Goal: Transaction & Acquisition: Purchase product/service

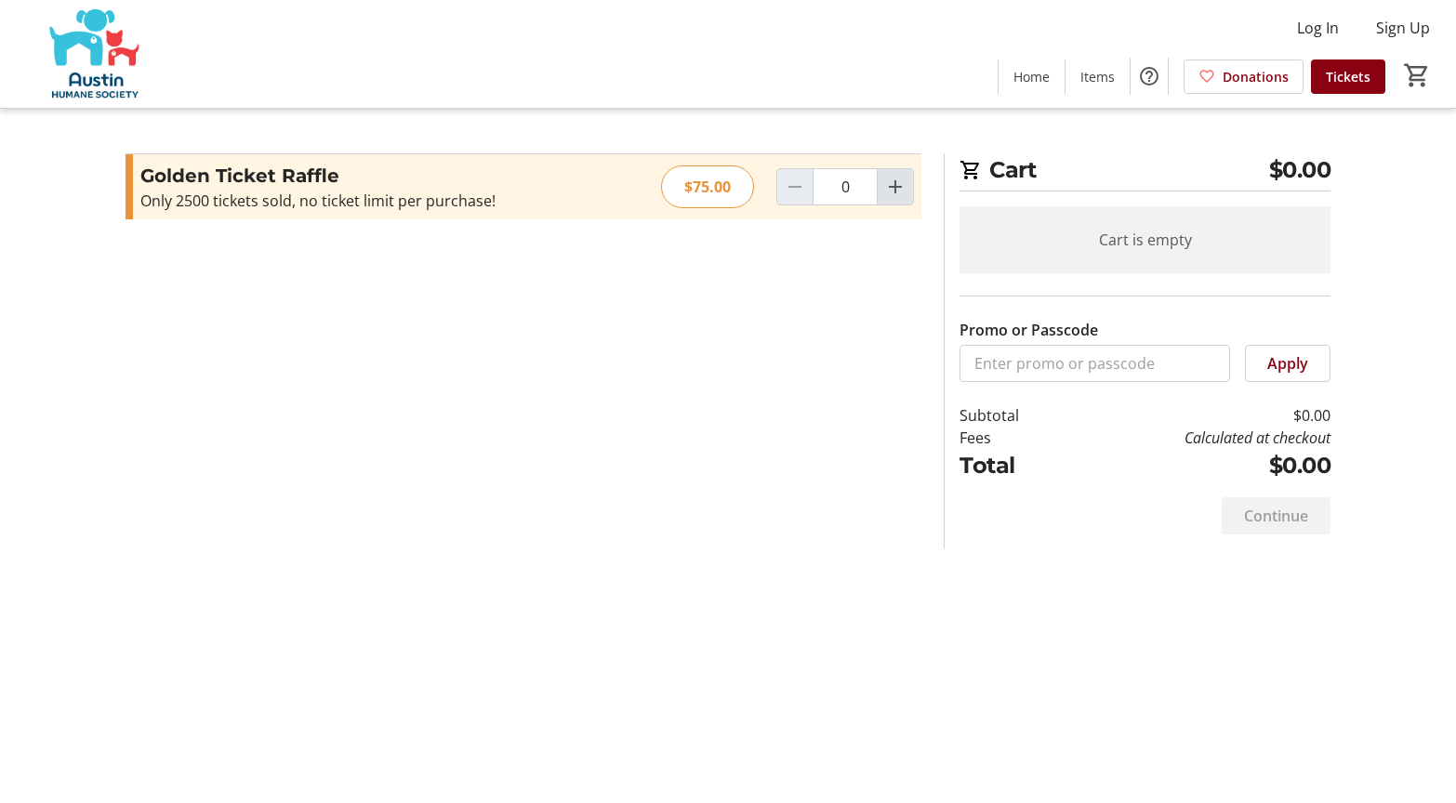
click at [891, 190] on mat-icon "Increment by one" at bounding box center [895, 187] width 22 height 22
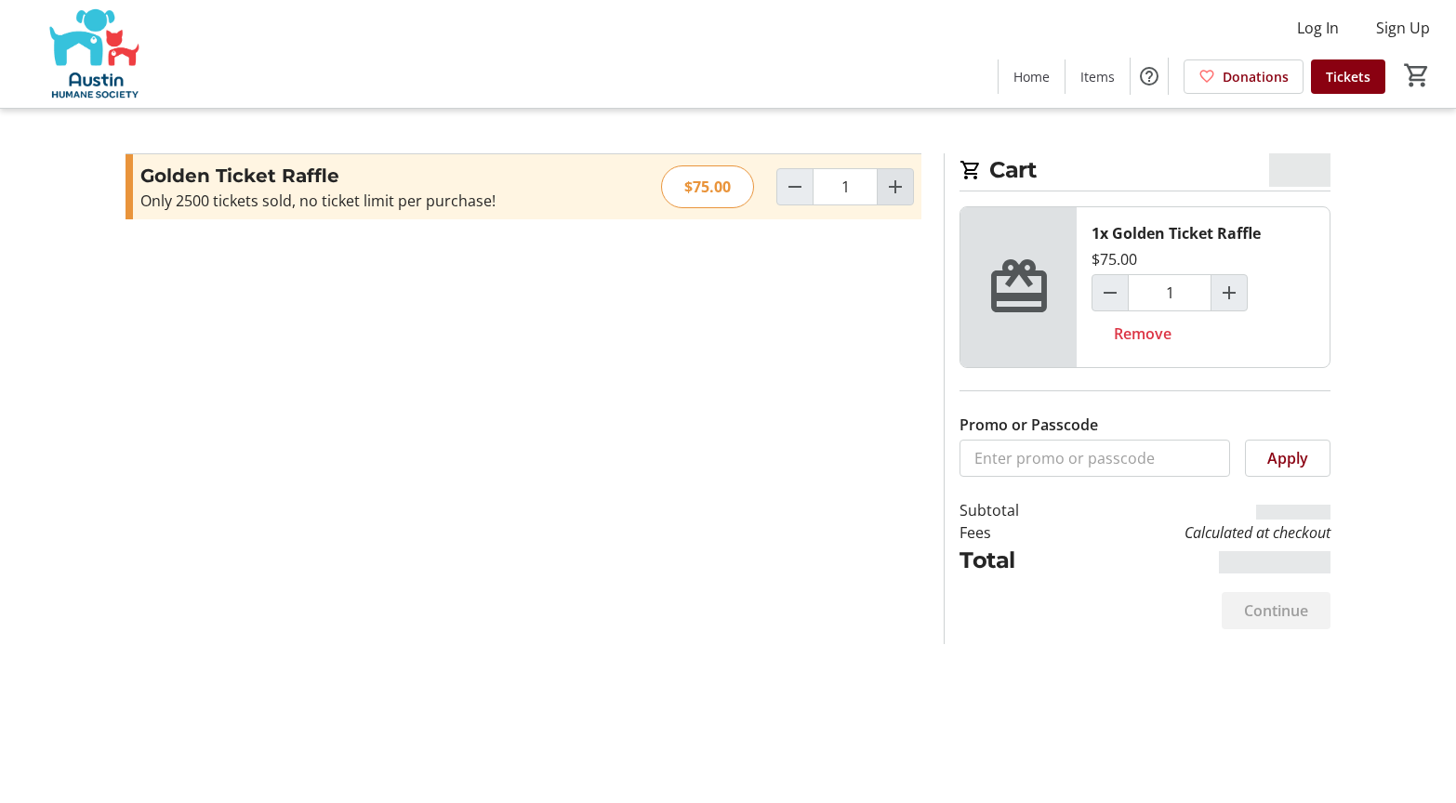
click at [891, 190] on mat-icon "Increment by one" at bounding box center [895, 187] width 22 height 22
type input "2"
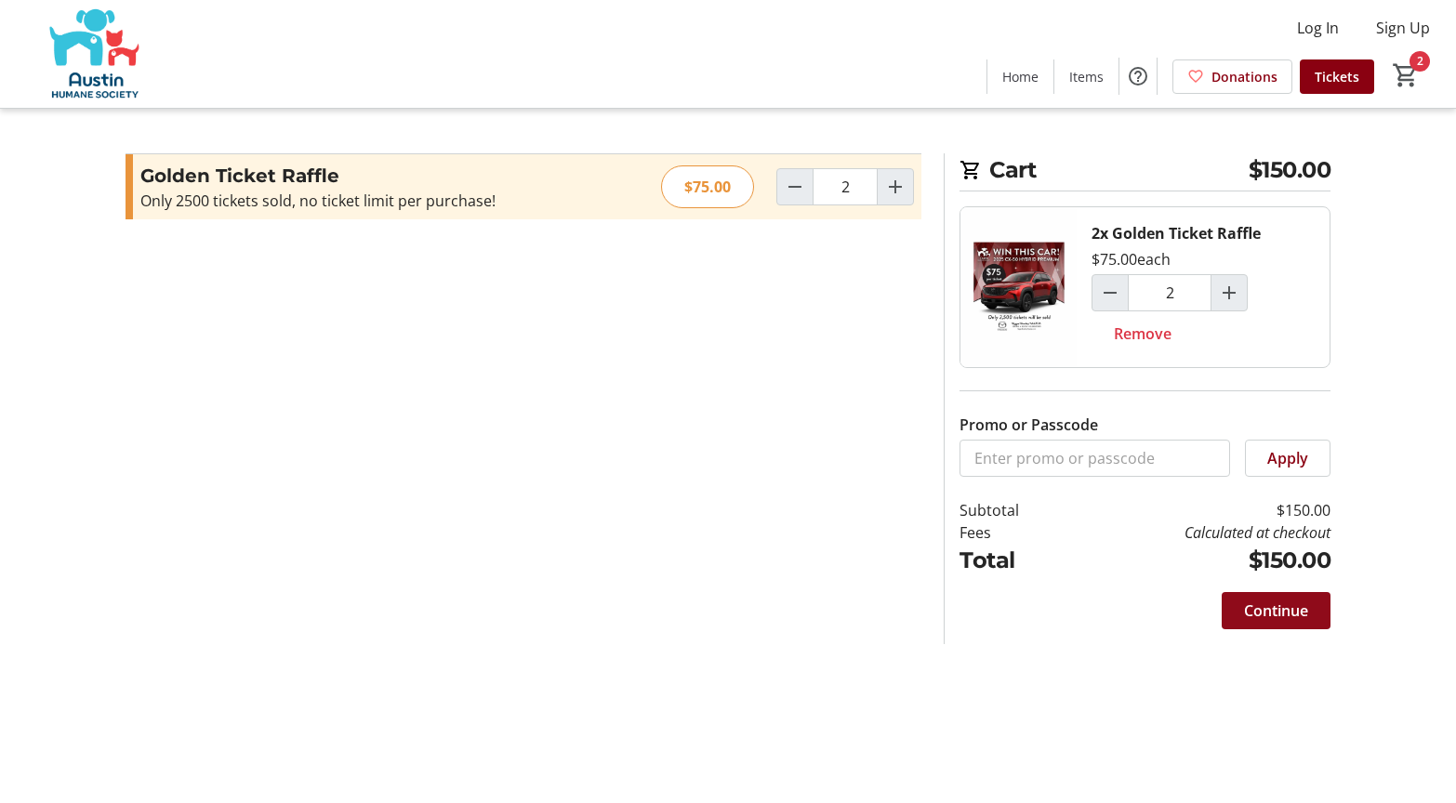
click at [1274, 615] on span "Continue" at bounding box center [1276, 611] width 64 height 22
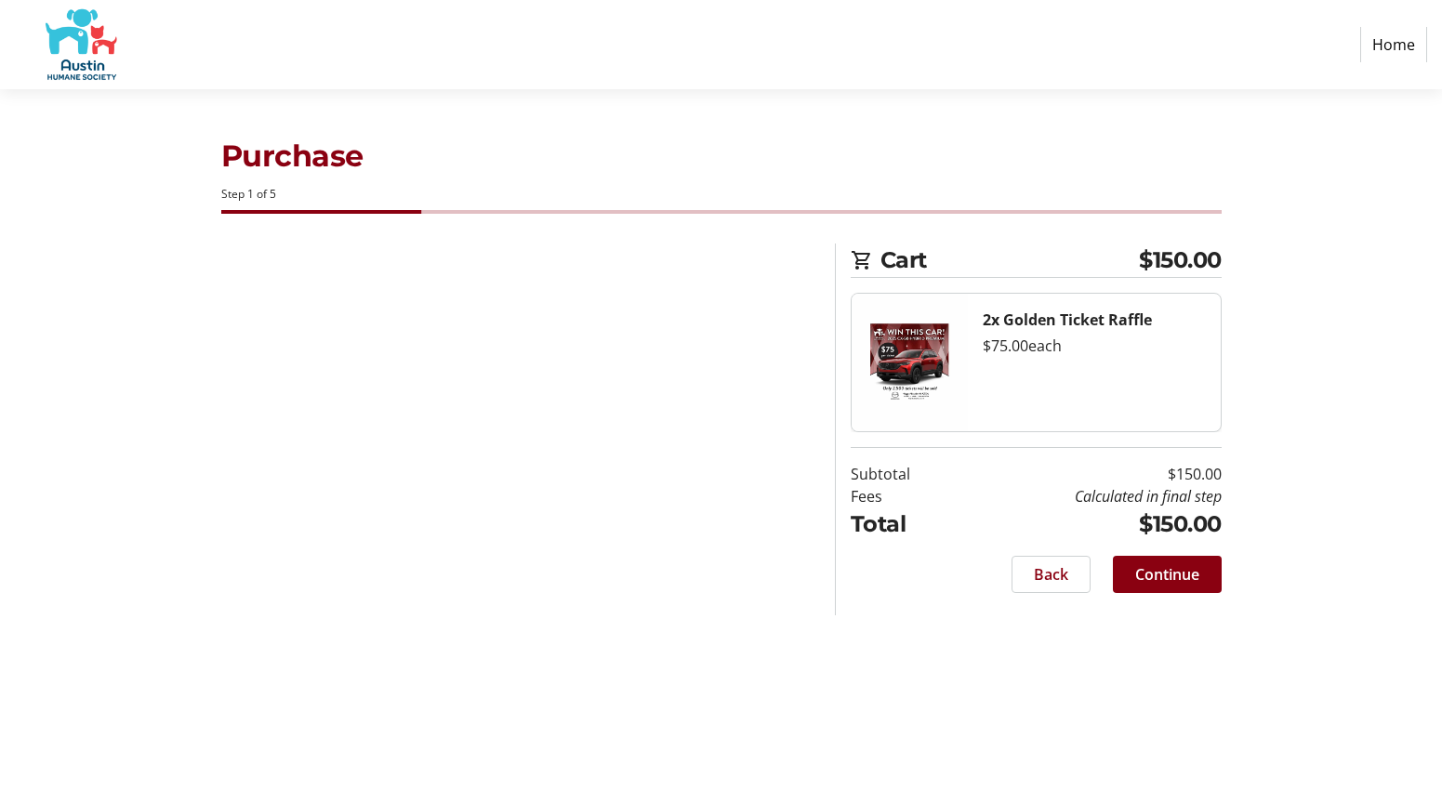
select select "US"
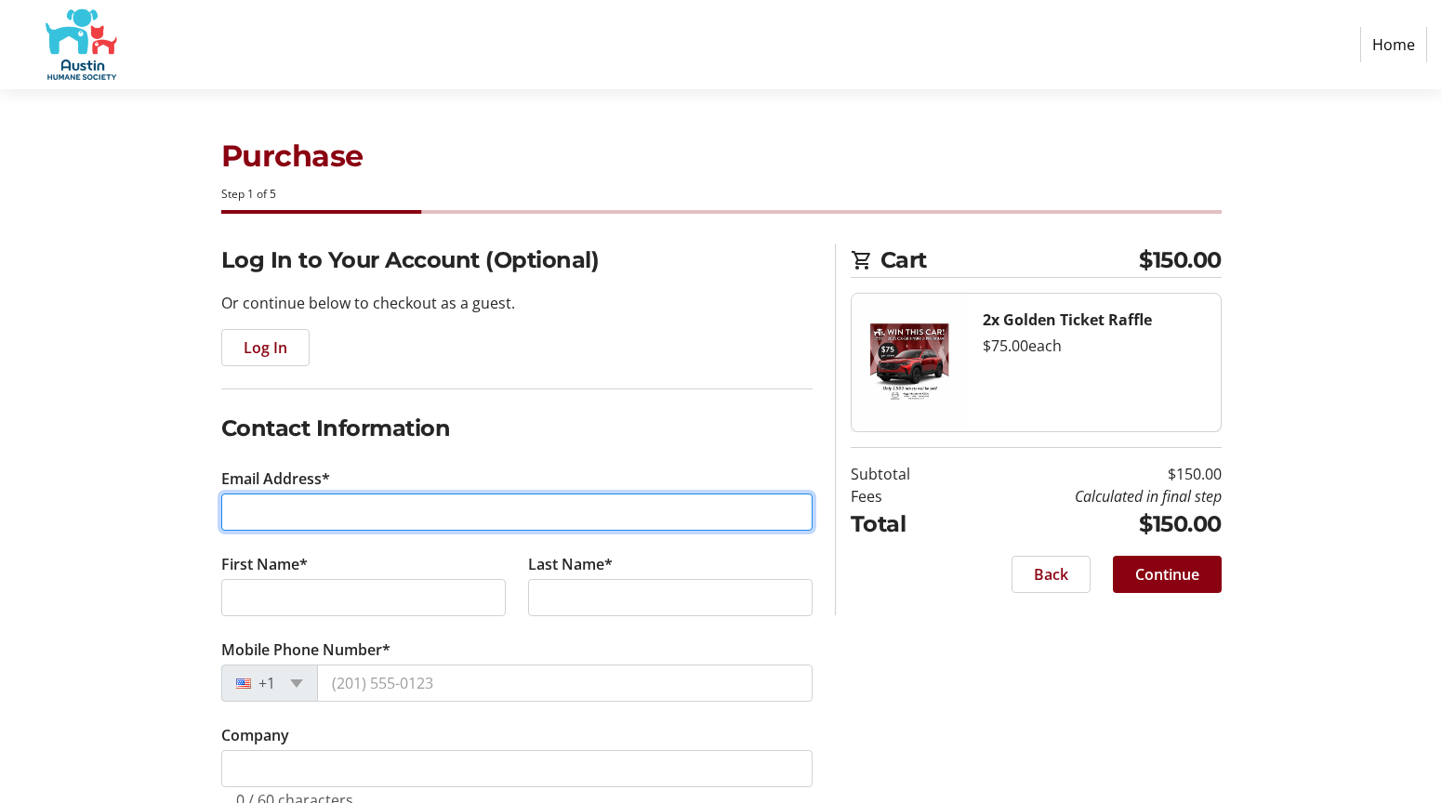
click at [336, 507] on input "Email Address*" at bounding box center [516, 512] width 591 height 37
type input "[EMAIL_ADDRESS][DOMAIN_NAME]"
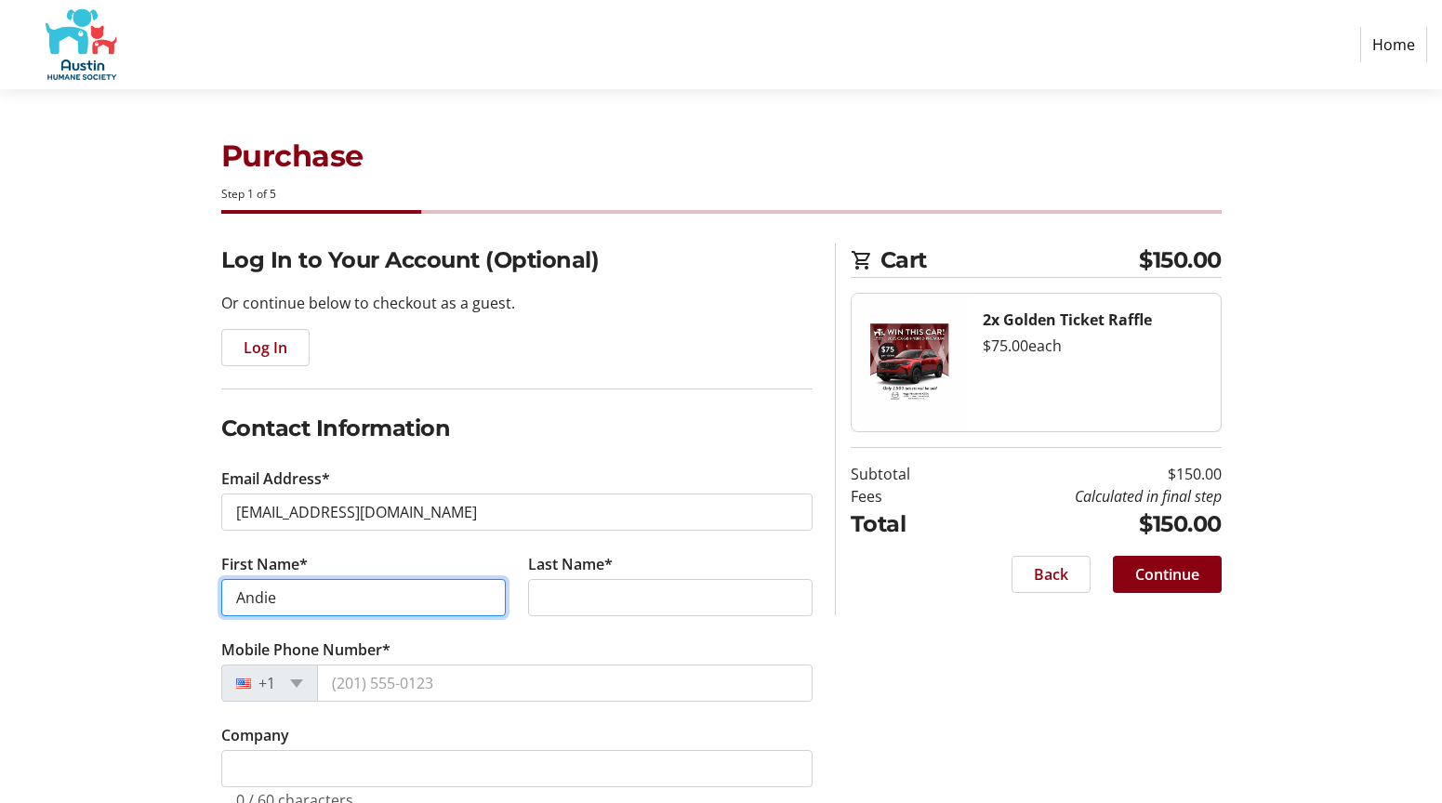
type input "Andie"
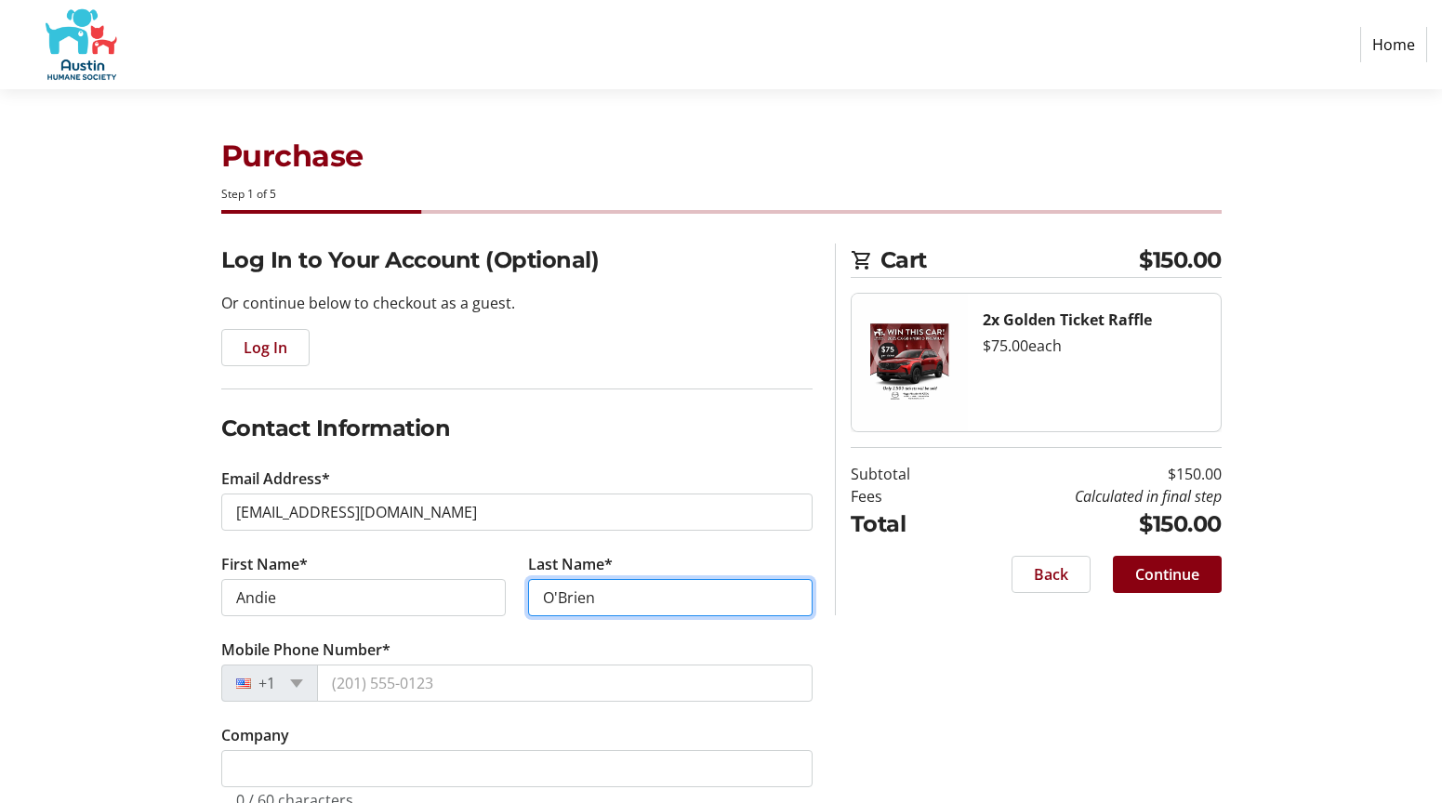
type input "O'Brien"
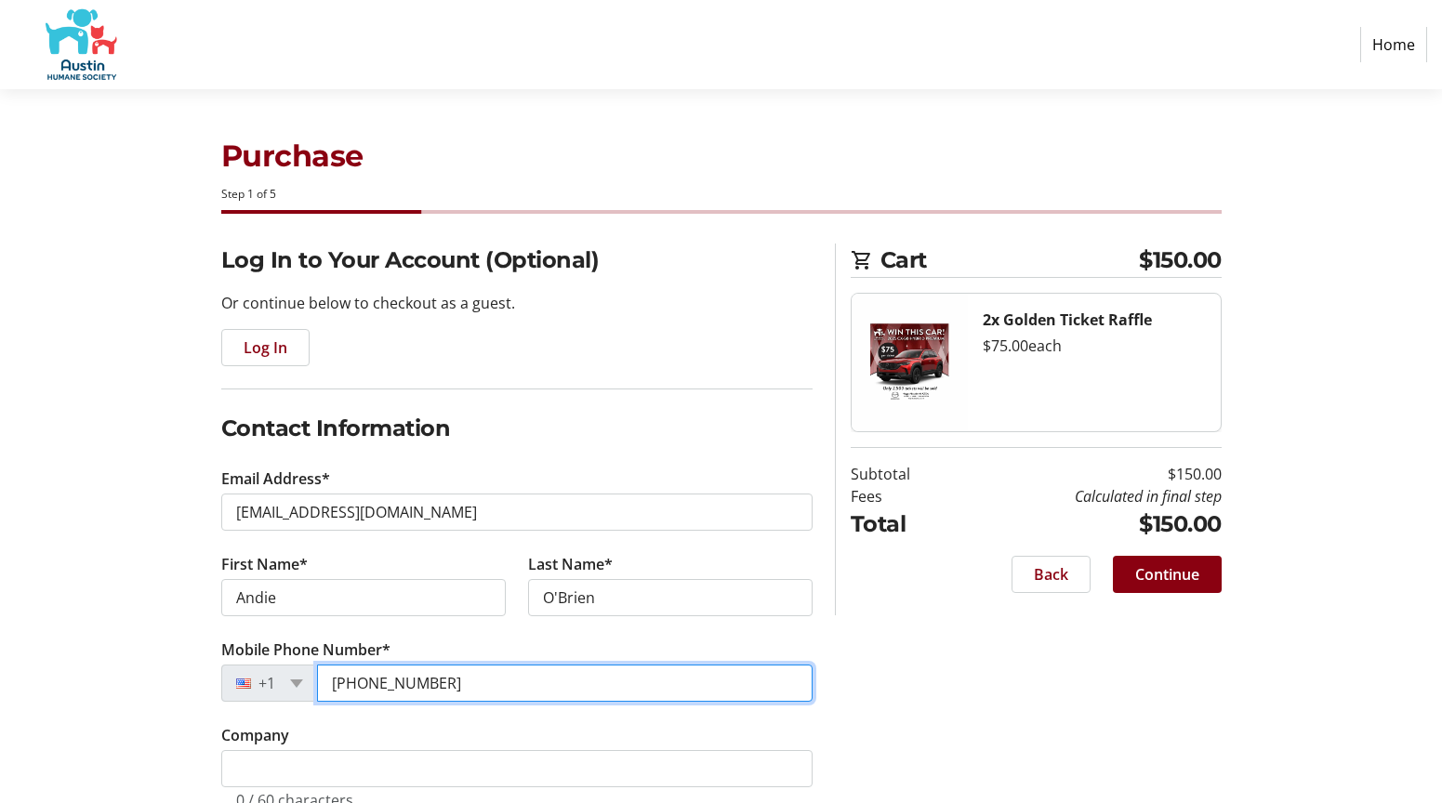
type input "[PHONE_NUMBER]"
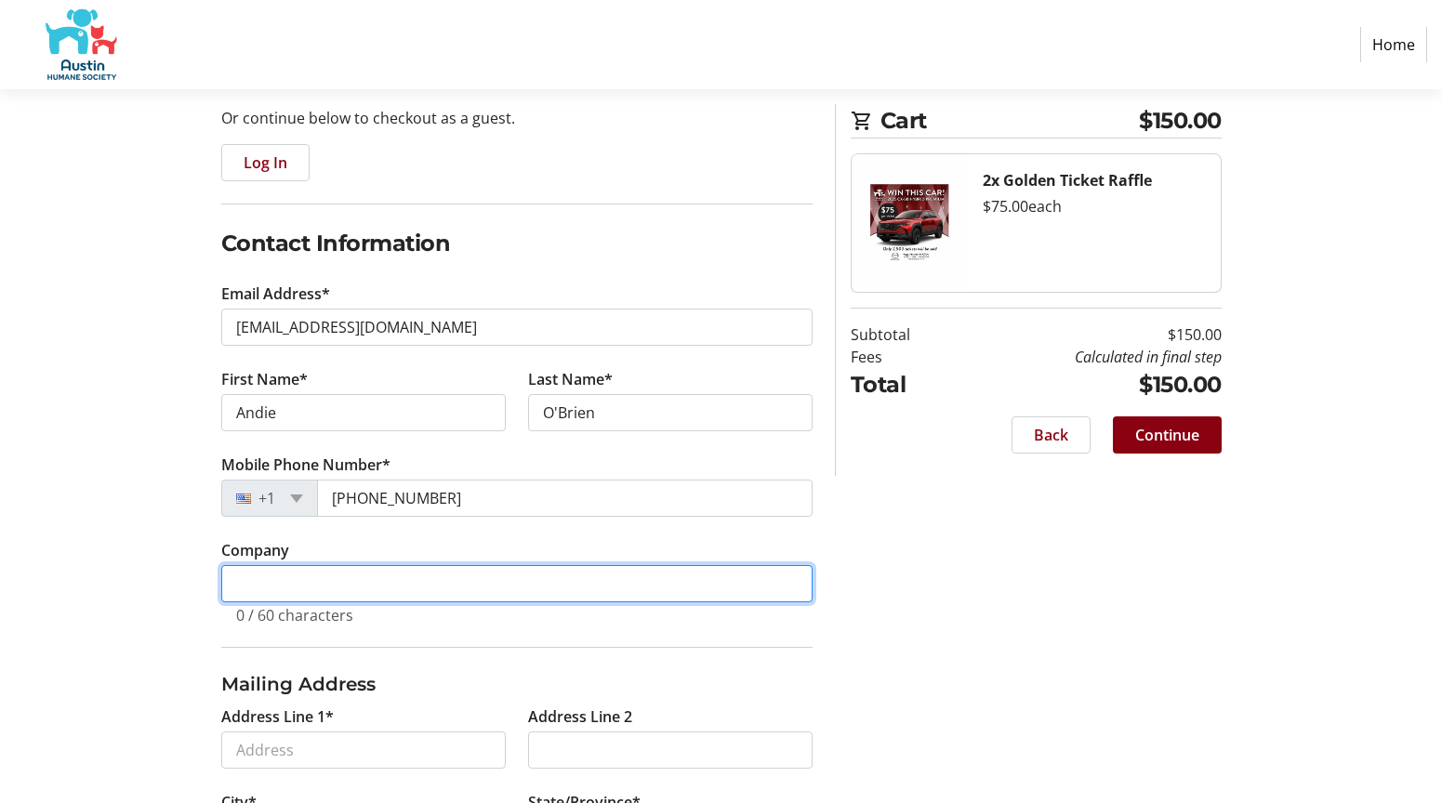
scroll to position [186, 0]
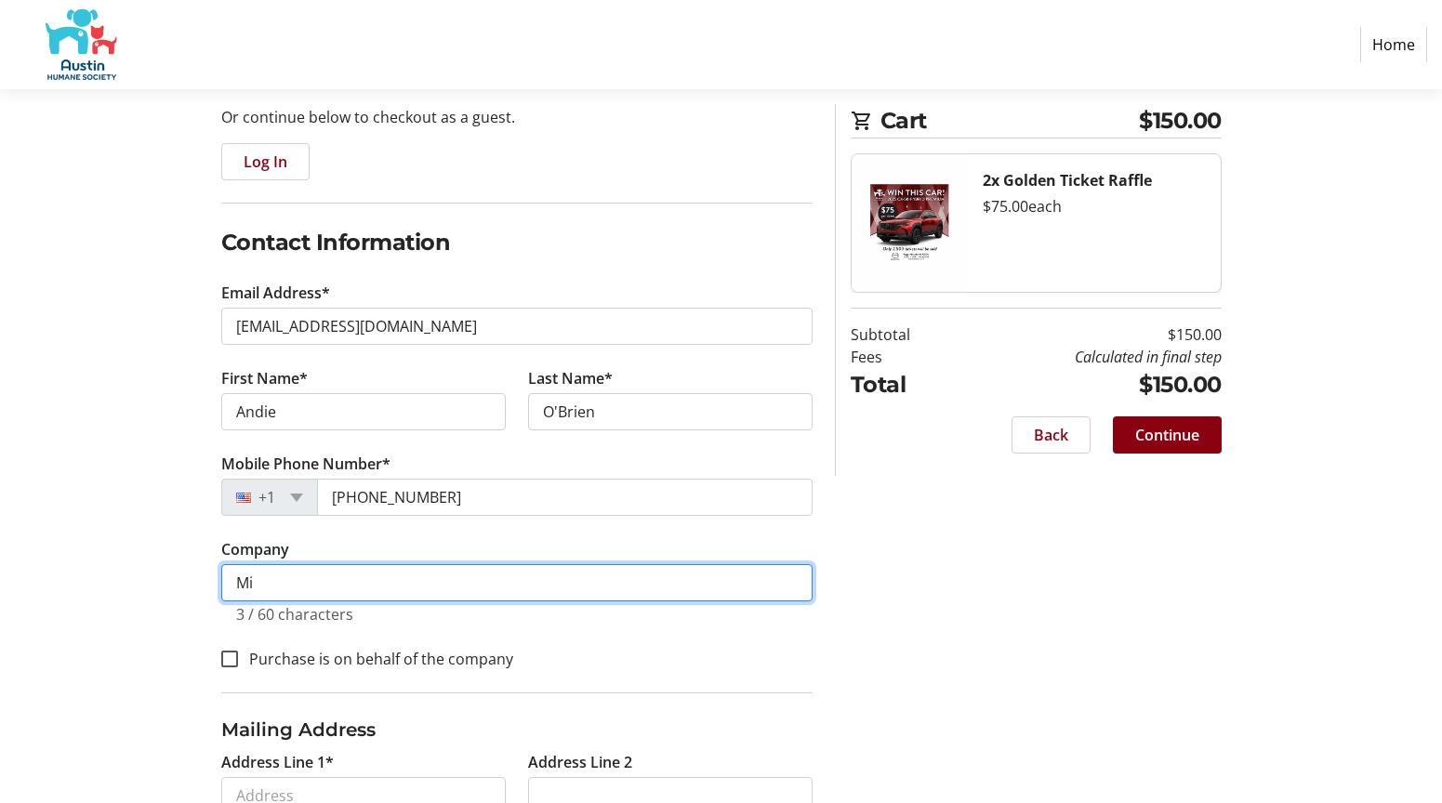
type input "M"
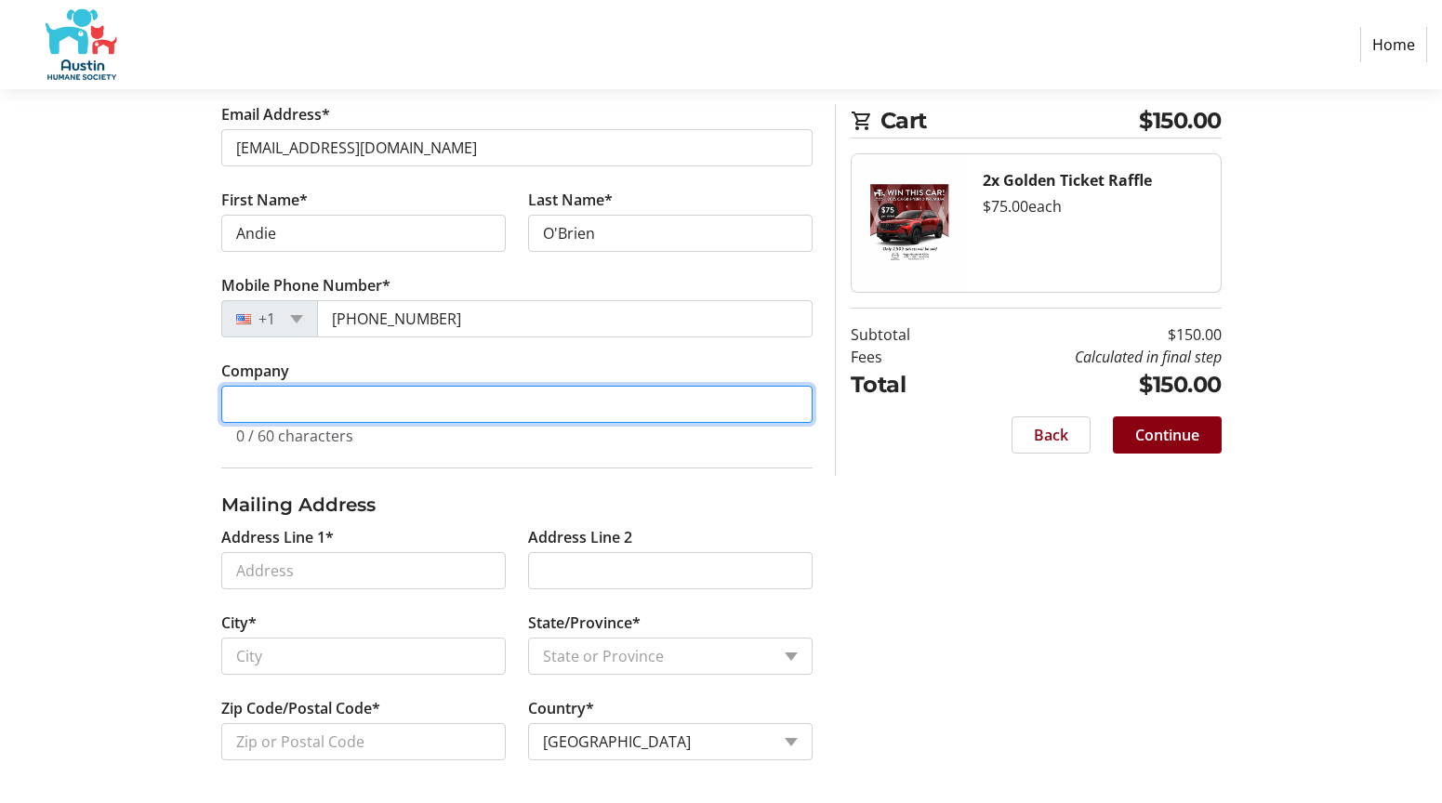
scroll to position [366, 0]
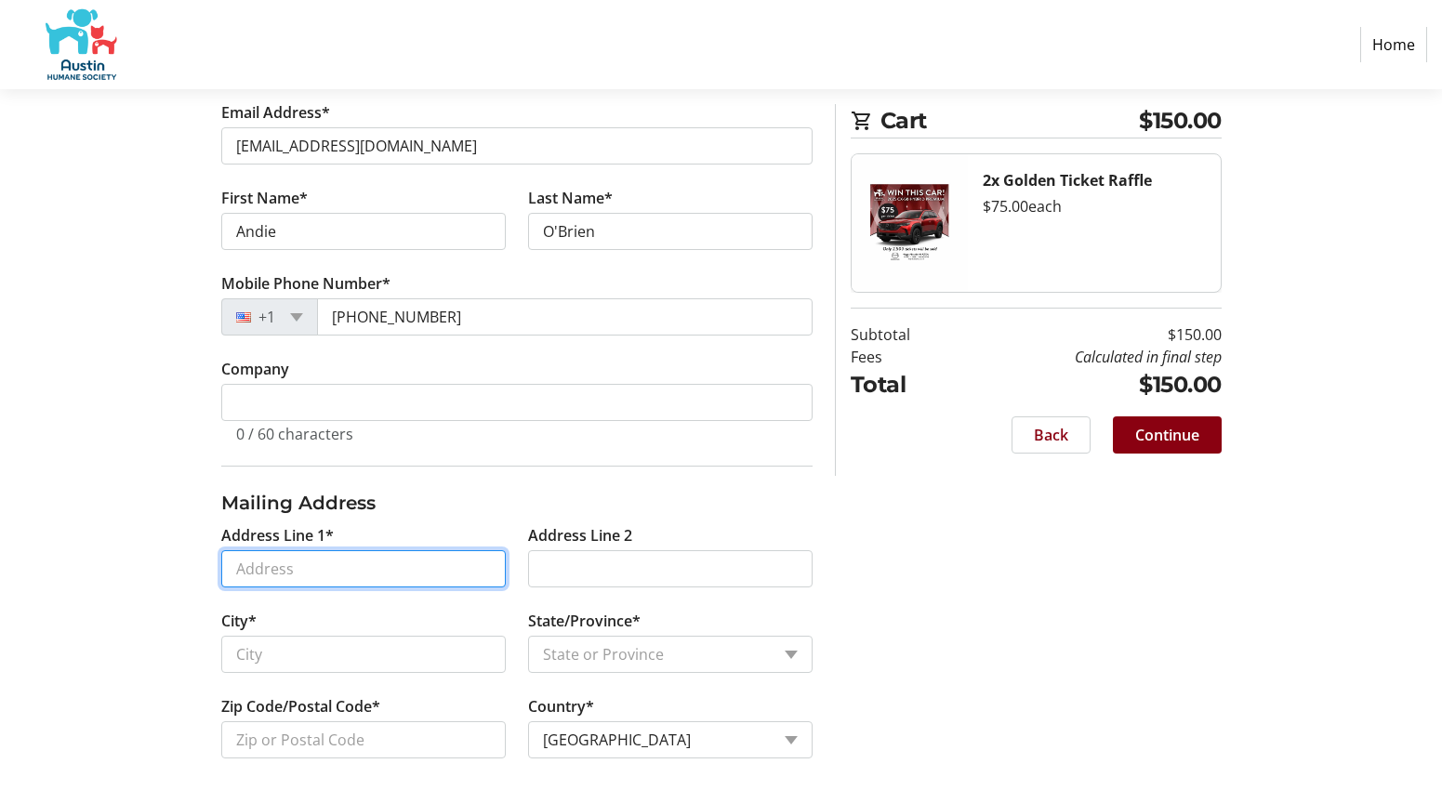
click at [332, 567] on input "Address Line 1*" at bounding box center [363, 568] width 284 height 37
type input "[STREET_ADDRESS]"
type input "Austin"
select select "[GEOGRAPHIC_DATA]"
type input "78753"
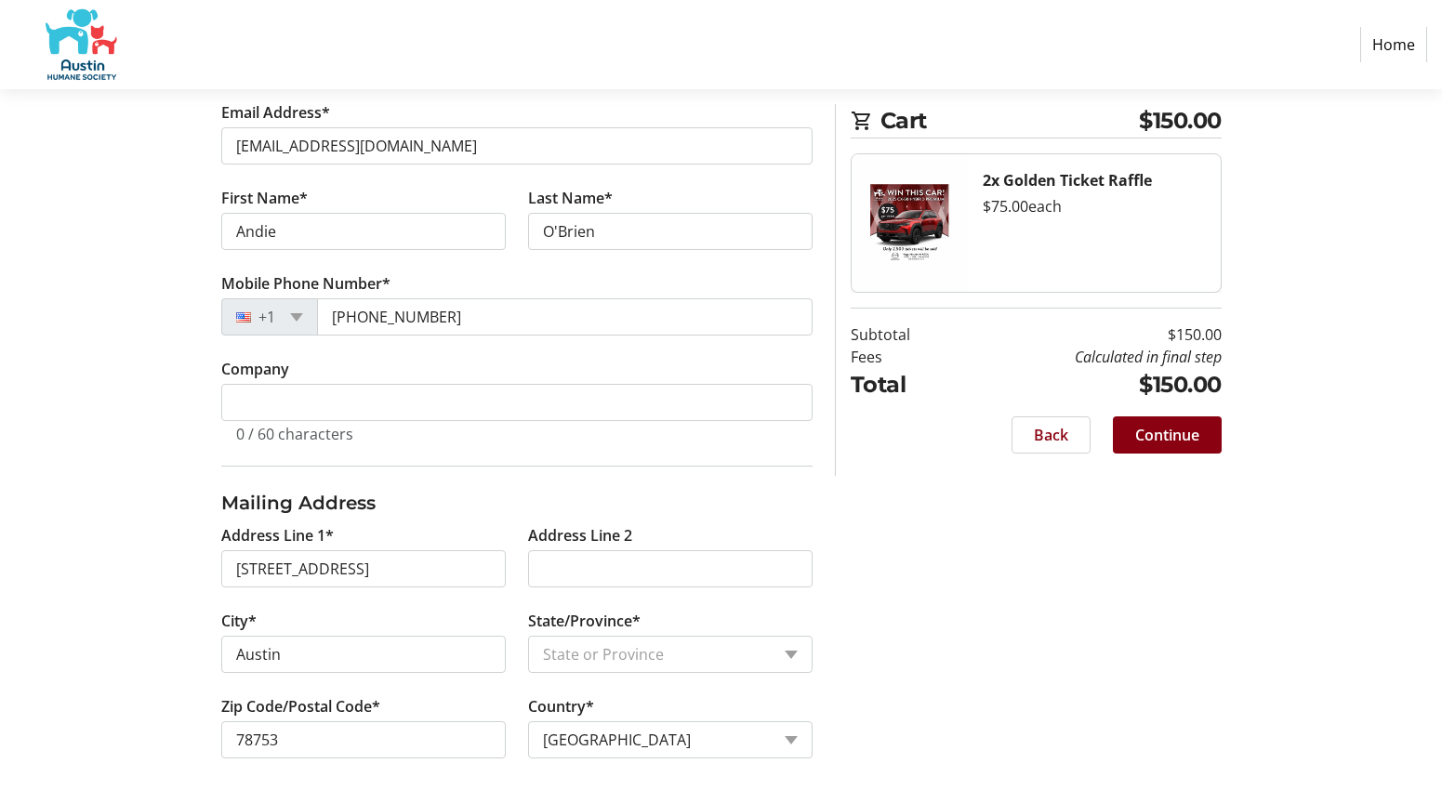
scroll to position [180, 0]
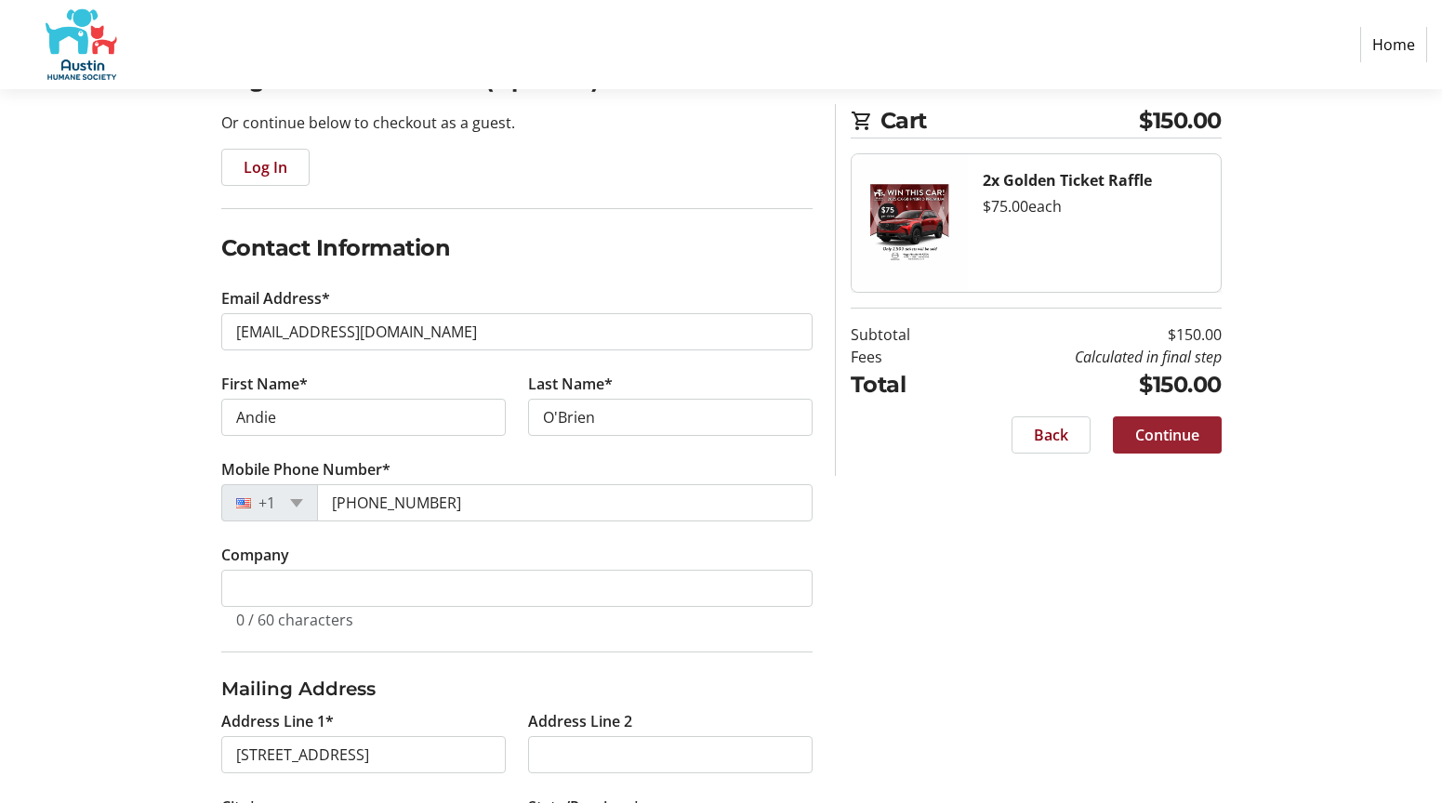
click at [1186, 440] on span "Continue" at bounding box center [1167, 435] width 64 height 22
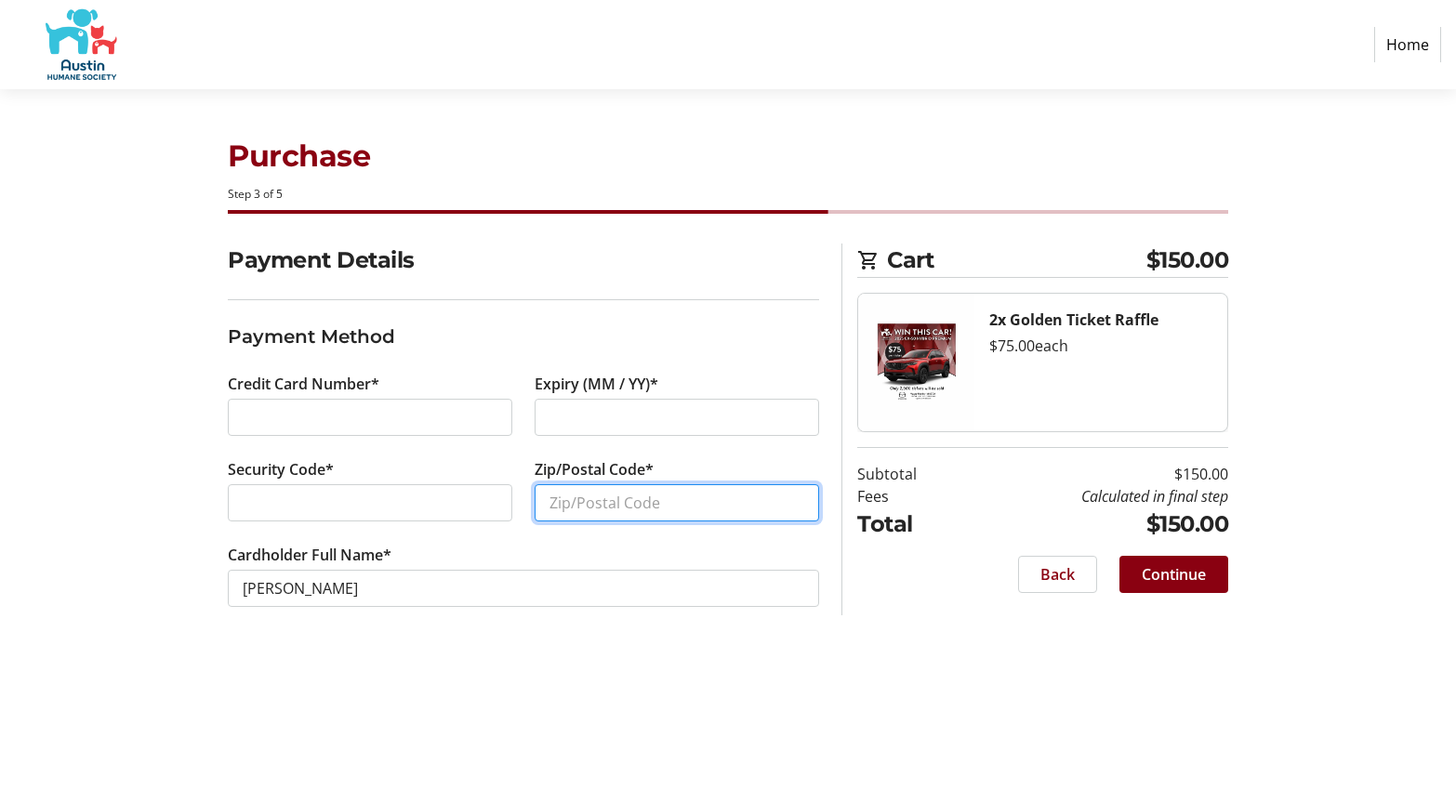
click at [651, 488] on input "Zip/Postal Code*" at bounding box center [677, 502] width 284 height 37
type input "78753"
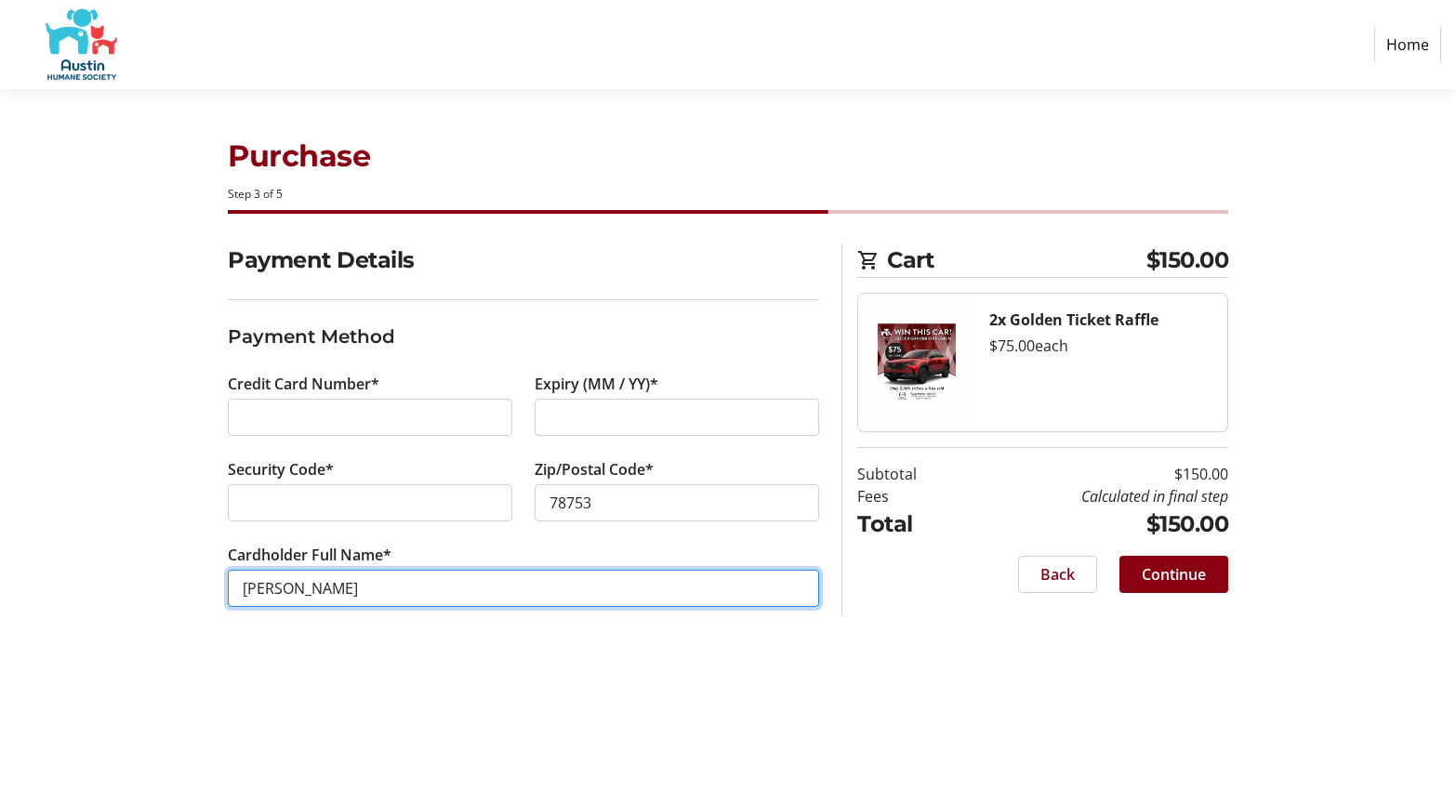
drag, startPoint x: 283, startPoint y: 588, endPoint x: 232, endPoint y: 581, distance: 50.7
click at [232, 581] on input "[PERSON_NAME]" at bounding box center [523, 588] width 591 height 37
type input "[PERSON_NAME]"
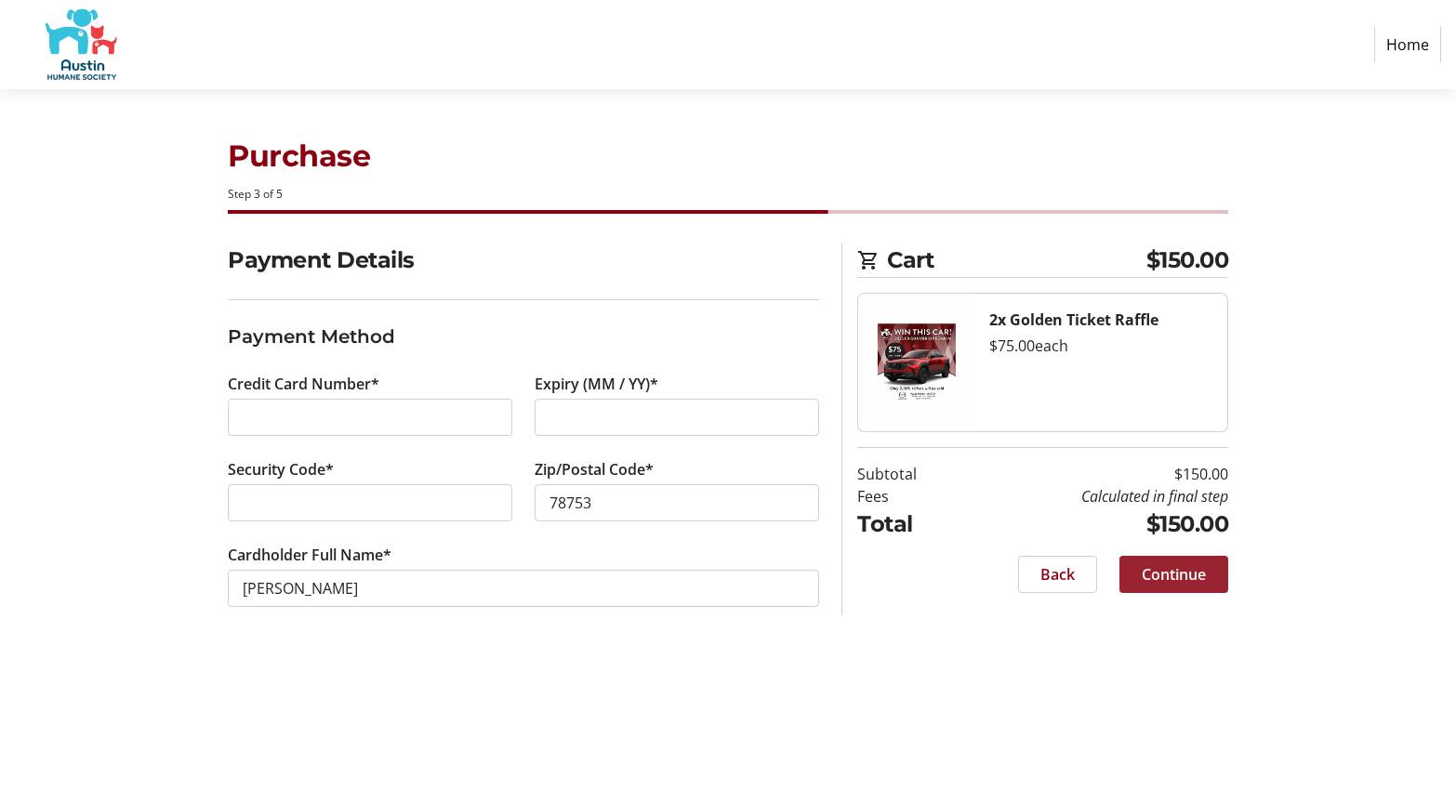
click at [1167, 579] on span "Continue" at bounding box center [1174, 574] width 64 height 22
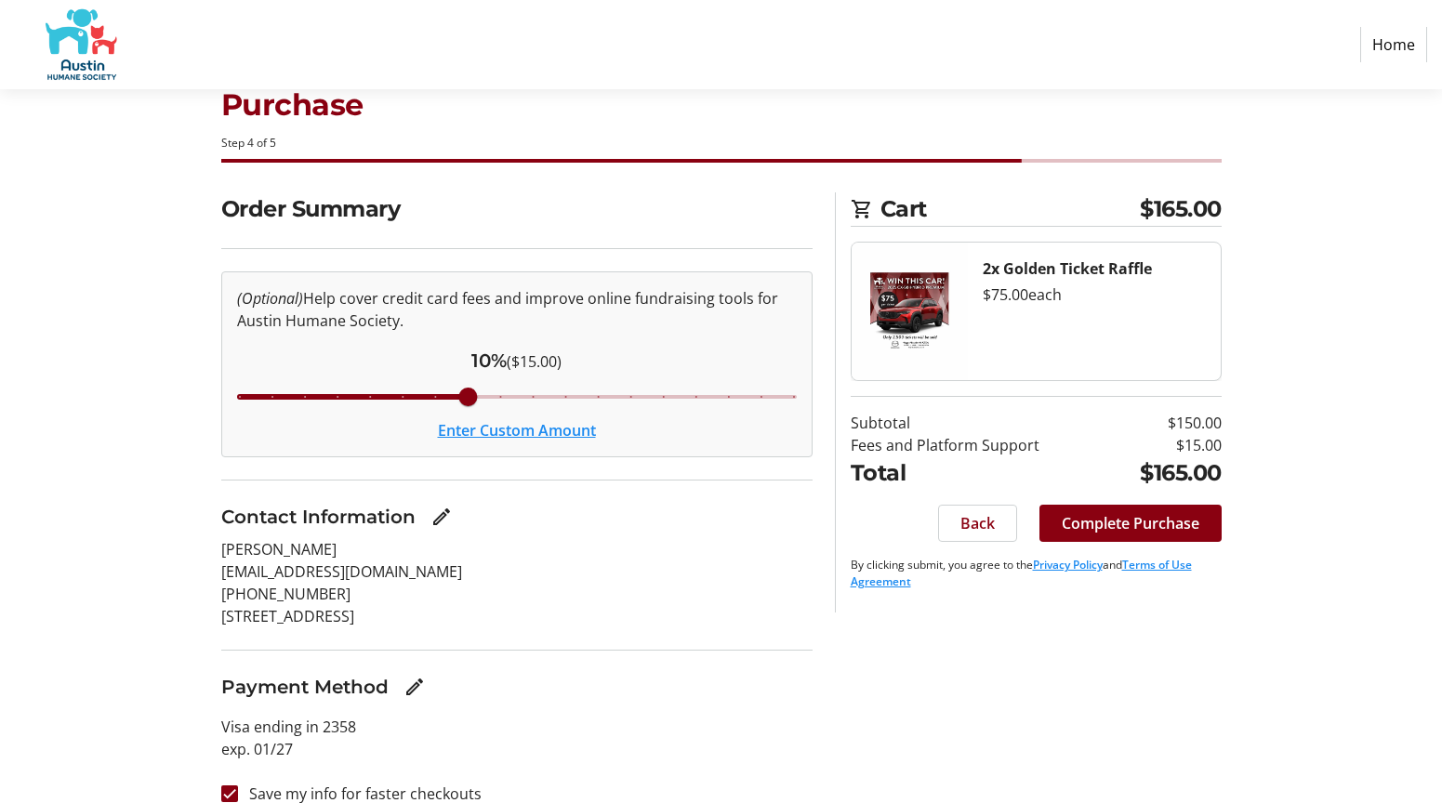
scroll to position [75, 0]
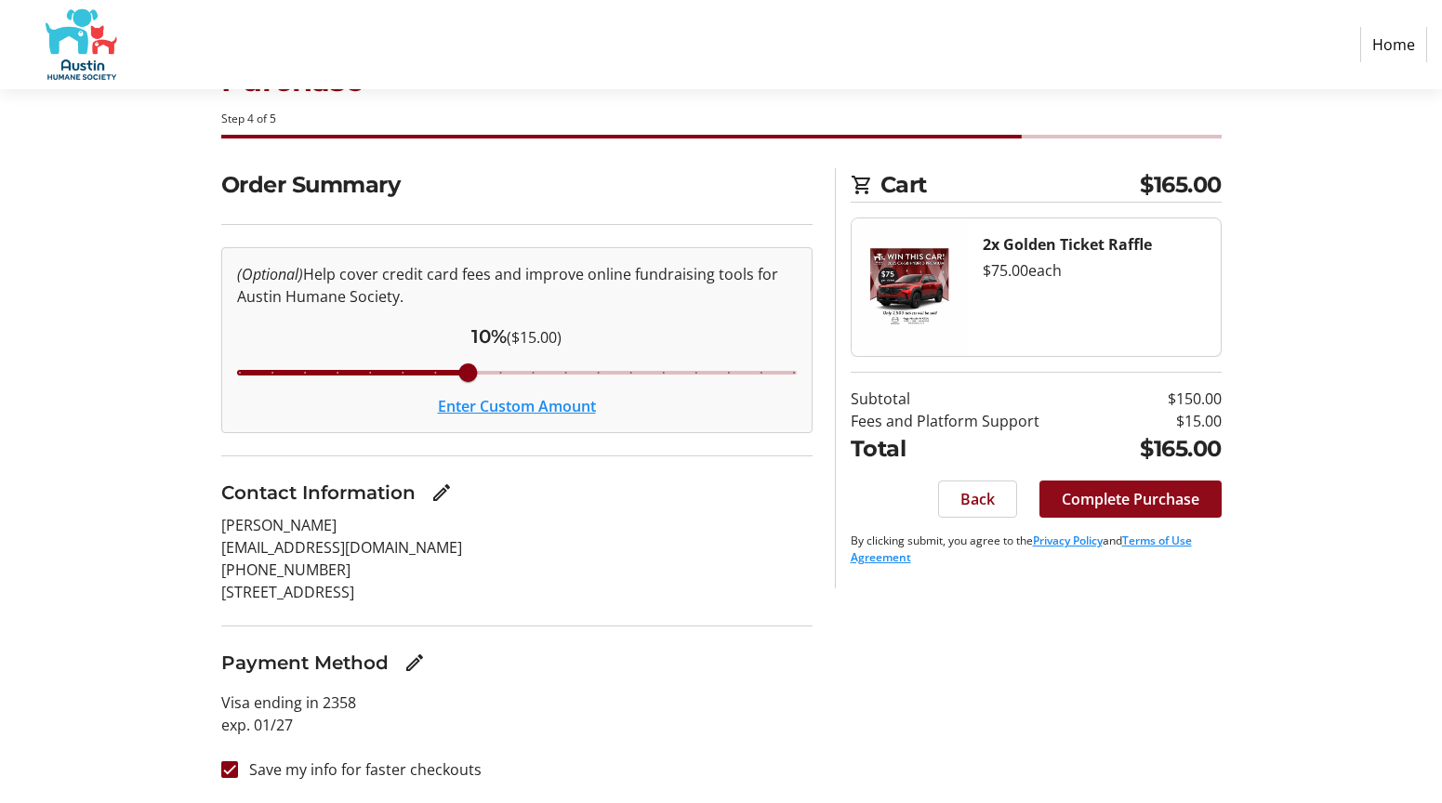
click at [1136, 501] on span "Complete Purchase" at bounding box center [1131, 499] width 138 height 22
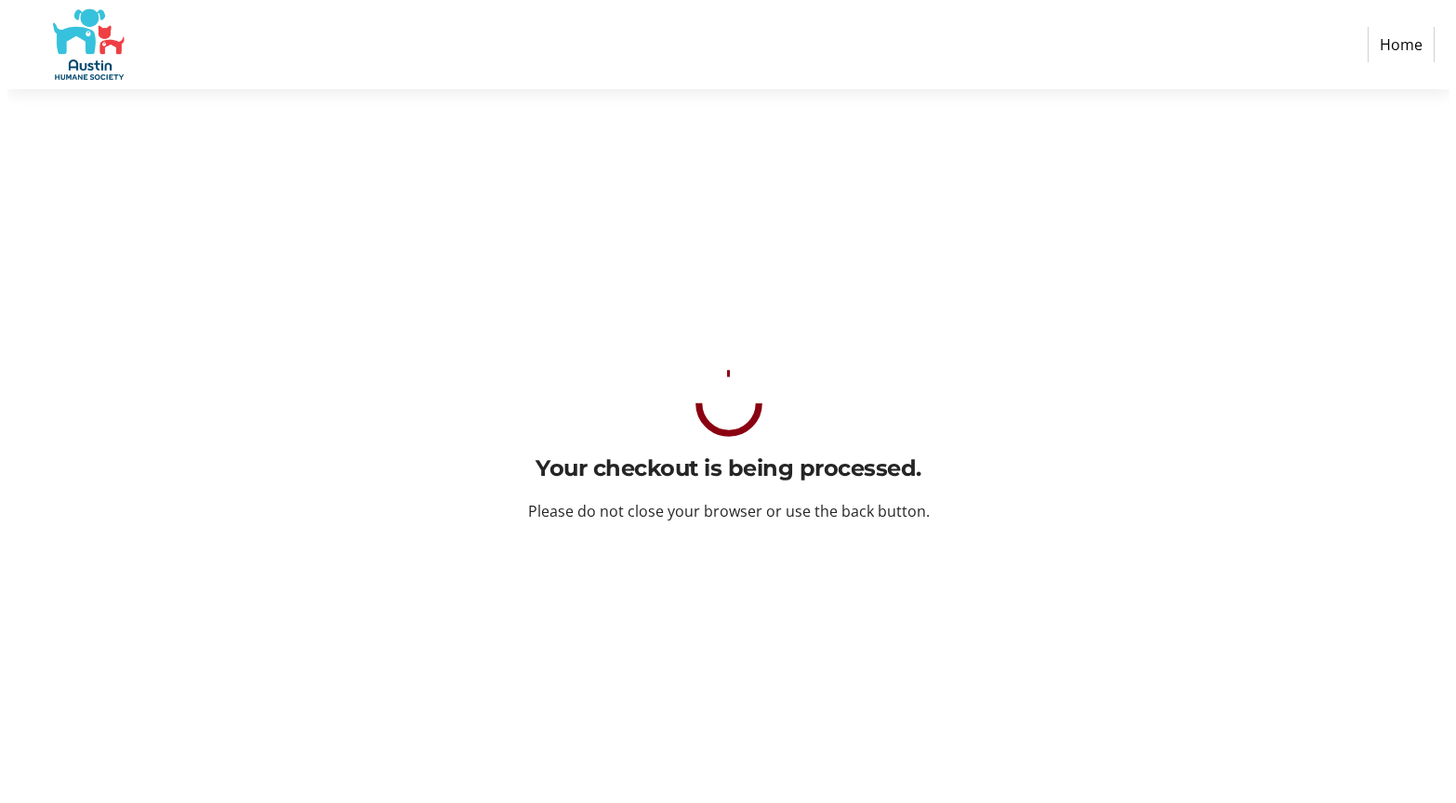
scroll to position [0, 0]
